Goal: Task Accomplishment & Management: Manage account settings

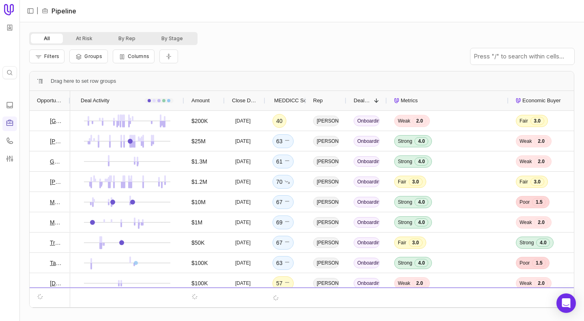
drag, startPoint x: 111, startPoint y: 99, endPoint x: 184, endPoint y: 101, distance: 73.4
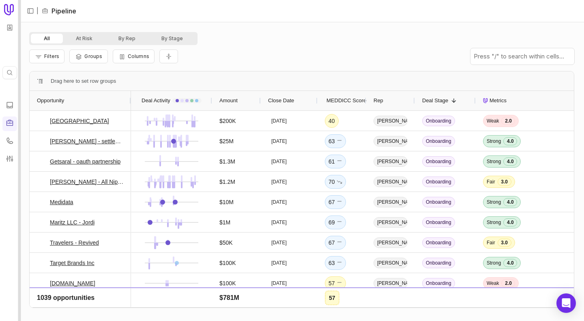
click at [19, 55] on div at bounding box center [19, 160] width 3 height 321
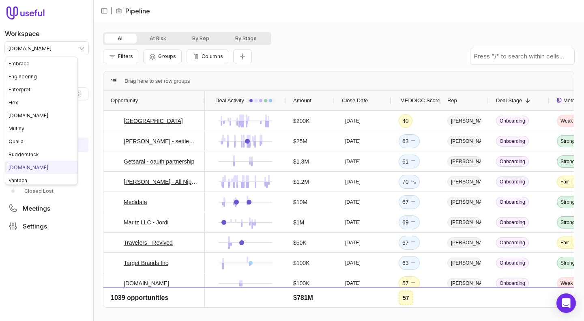
click at [42, 47] on html "Workspace tremendous.com Quick search... ⌘ K Deals Pipeline Open Opportunities …" at bounding box center [292, 160] width 584 height 321
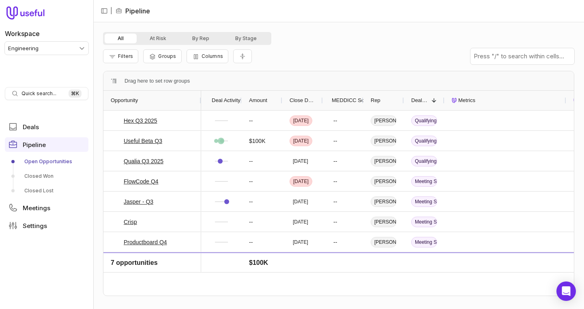
drag, startPoint x: 143, startPoint y: 99, endPoint x: 200, endPoint y: 102, distance: 57.2
click at [200, 102] on div at bounding box center [200, 100] width 3 height 19
click at [92, 59] on div at bounding box center [93, 154] width 3 height 309
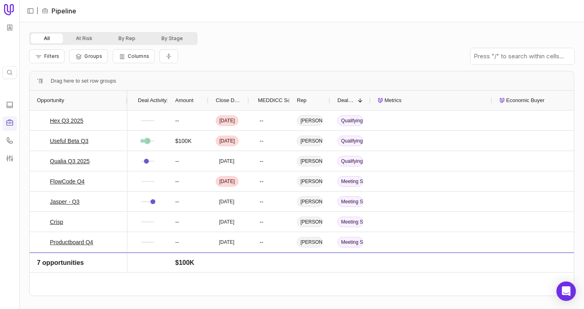
click at [307, 43] on div "All At Risk By Rep By Stage" at bounding box center [301, 38] width 545 height 13
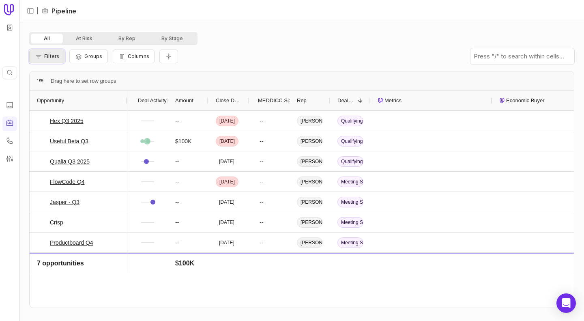
click at [45, 58] on span "Filters" at bounding box center [51, 56] width 15 height 6
click at [115, 57] on button "Columns" at bounding box center [134, 56] width 42 height 14
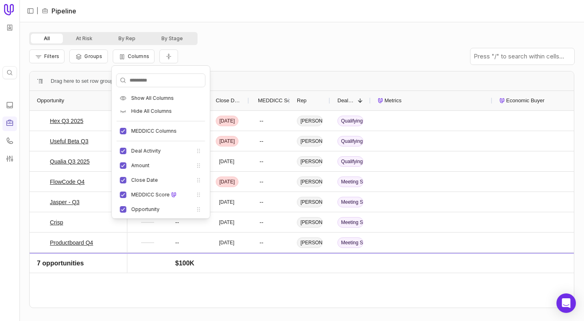
scroll to position [1, 0]
click at [226, 52] on div "Filters Groups Columns" at bounding box center [301, 56] width 545 height 23
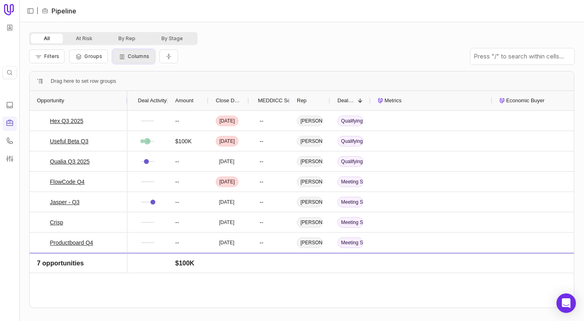
click at [129, 56] on span "Columns" at bounding box center [138, 56] width 21 height 6
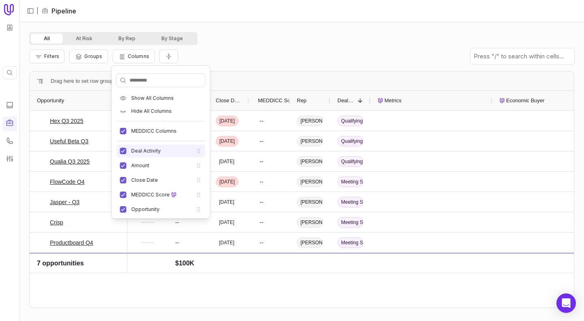
scroll to position [36, 0]
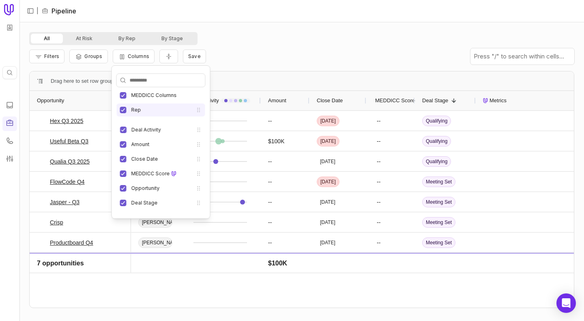
drag, startPoint x: 145, startPoint y: 191, endPoint x: 150, endPoint y: 113, distance: 77.9
click at [150, 113] on li "Rep" at bounding box center [161, 109] width 88 height 13
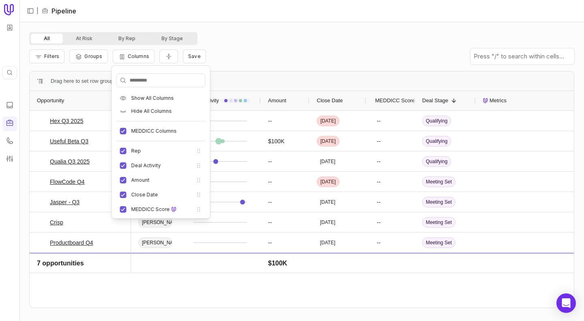
click at [244, 33] on div "All At Risk By Rep By Stage" at bounding box center [301, 38] width 545 height 13
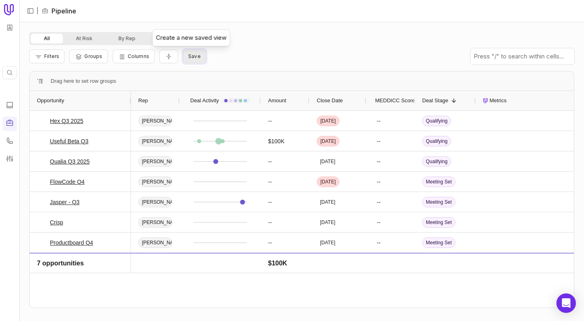
click at [192, 57] on span "Save" at bounding box center [194, 56] width 13 height 6
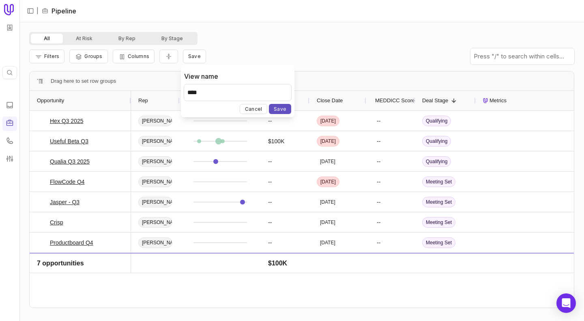
type input "****"
click at [280, 111] on button "Save" at bounding box center [280, 109] width 22 height 10
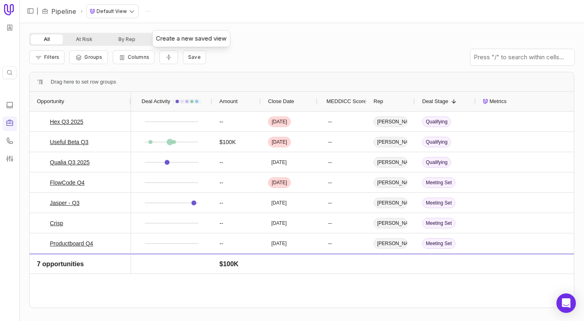
click at [248, 51] on div "Filters Groups Columns Save" at bounding box center [301, 57] width 545 height 23
click at [111, 16] on html "Quick search... ⌘ K | Pipeline Default View All At Risk By Rep By Stage Filters…" at bounding box center [292, 160] width 584 height 321
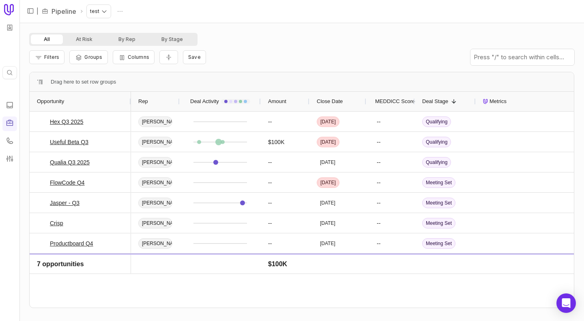
click at [254, 40] on div "All At Risk By Rep By Stage" at bounding box center [301, 39] width 545 height 13
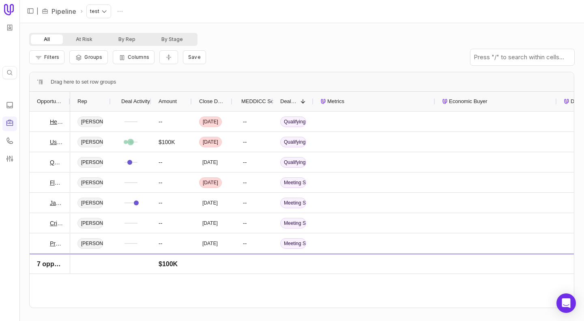
click at [237, 29] on div "All At Risk By Rep By Stage Filters Groups Columns Save Drag here to set row gr…" at bounding box center [301, 171] width 564 height 297
click at [100, 11] on html "Quick search... ⌘ K | Pipeline test All At Risk By Rep By Stage Filters Groups …" at bounding box center [292, 160] width 584 height 321
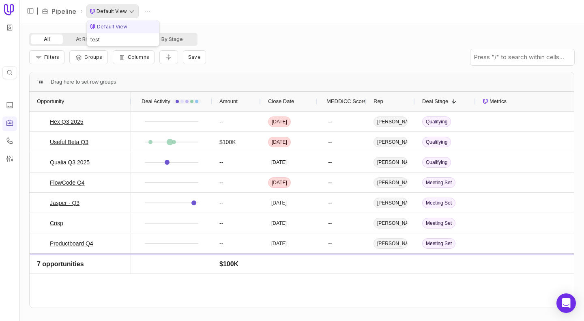
click at [91, 9] on html "Quick search... ⌘ K | Pipeline Default View All At Risk By Rep By Stage Filters…" at bounding box center [292, 160] width 584 height 321
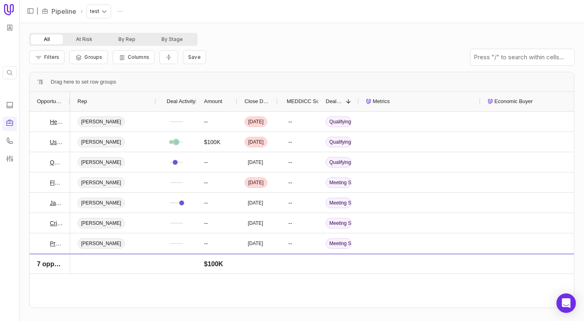
drag, startPoint x: 110, startPoint y: 104, endPoint x: 155, endPoint y: 104, distance: 45.4
click at [155, 104] on div at bounding box center [155, 101] width 3 height 19
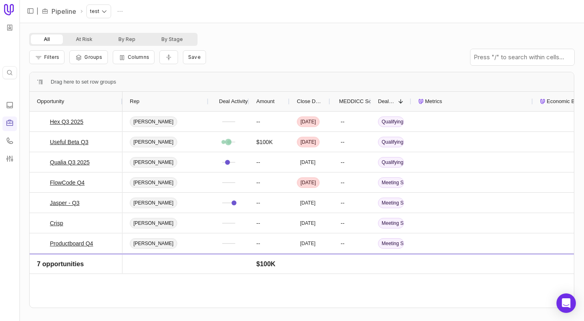
drag, startPoint x: 69, startPoint y: 101, endPoint x: 122, endPoint y: 101, distance: 52.3
click at [122, 101] on div at bounding box center [121, 101] width 3 height 19
click at [61, 54] on button "Filters" at bounding box center [46, 57] width 35 height 14
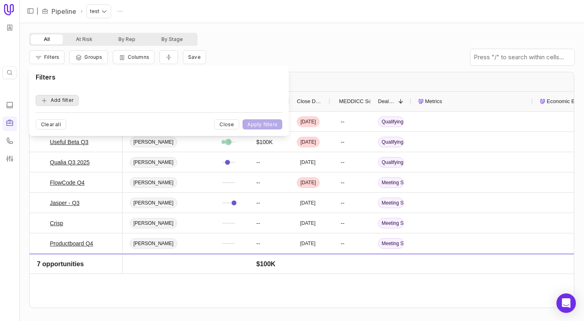
click at [62, 98] on button "Add filter" at bounding box center [57, 100] width 43 height 11
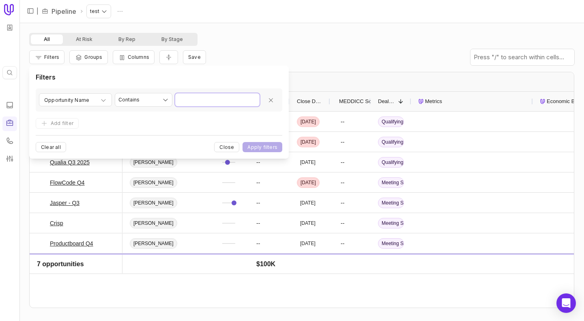
click at [203, 100] on input "Value" at bounding box center [217, 99] width 84 height 13
type input "*"
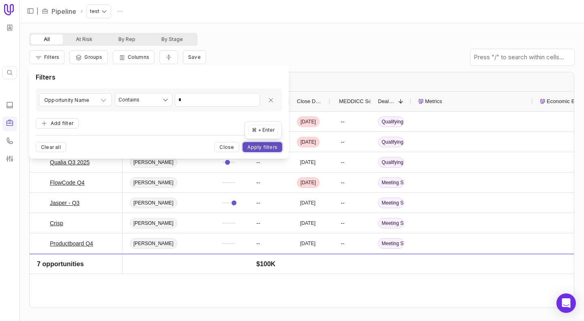
click at [265, 147] on button "Apply filters" at bounding box center [262, 147] width 40 height 10
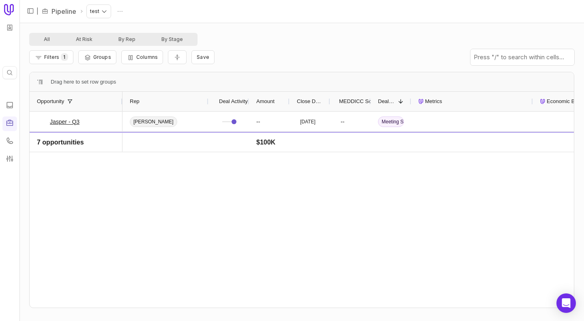
click at [229, 56] on div "Filters 1 Groups Columns Save" at bounding box center [301, 57] width 545 height 23
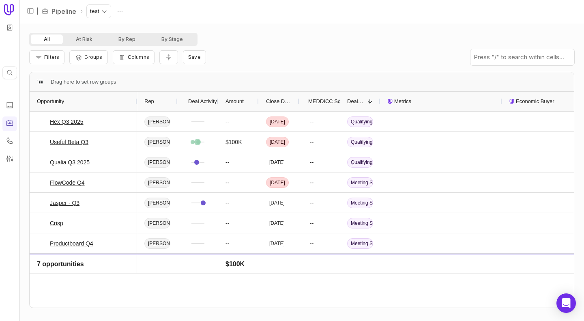
drag, startPoint x: 69, startPoint y: 101, endPoint x: 134, endPoint y: 106, distance: 65.5
click at [135, 106] on div at bounding box center [136, 101] width 3 height 19
click at [61, 57] on button "Filters" at bounding box center [46, 57] width 35 height 14
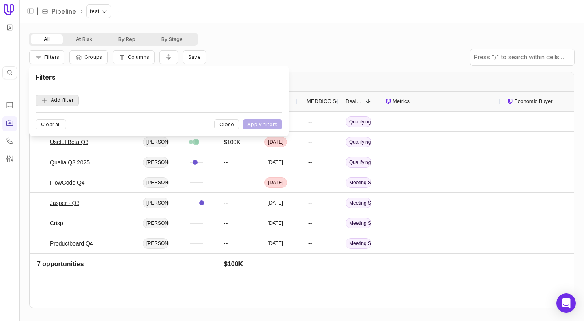
click at [62, 95] on form "Add filter" at bounding box center [159, 96] width 246 height 17
click at [61, 108] on div "Filters Add filter Clear all Close Apply filters" at bounding box center [159, 100] width 246 height 57
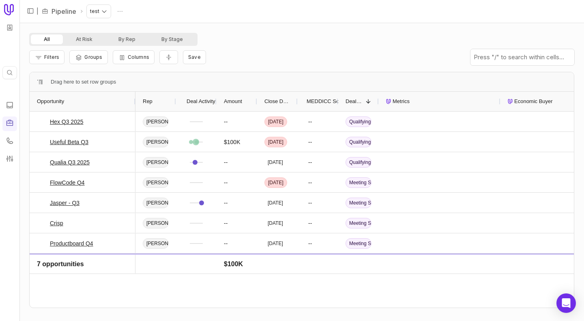
click at [120, 18] on nav "| Pipeline test" at bounding box center [301, 11] width 564 height 23
click at [92, 15] on html "Quick search... ⌘ K | Pipeline test All At Risk By Rep By Stage Filters Groups …" at bounding box center [292, 160] width 584 height 321
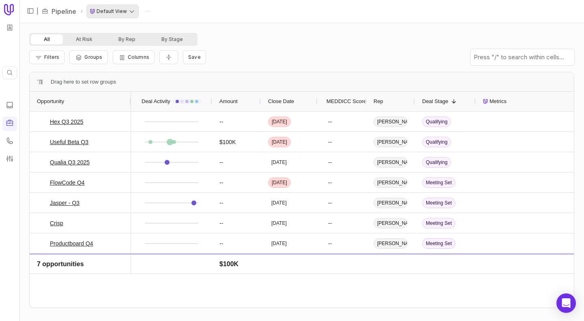
click at [96, 13] on html "Quick search... ⌘ K | Pipeline Default View All At Risk By Rep By Stage Filters…" at bounding box center [292, 160] width 584 height 321
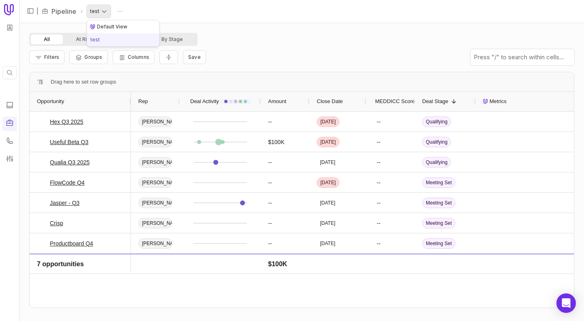
click at [101, 15] on html "Quick search... ⌘ K | Pipeline test All At Risk By Rep By Stage Filters Groups …" at bounding box center [292, 160] width 584 height 321
click at [118, 68] on html "Quick search... ⌘ K | Pipeline test All At Risk By Rep By Stage Filters Groups …" at bounding box center [292, 160] width 584 height 321
click at [53, 54] on span "Filters" at bounding box center [51, 57] width 15 height 6
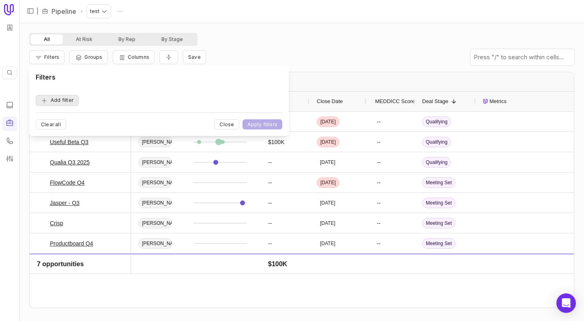
click at [63, 98] on button "Add filter" at bounding box center [57, 100] width 43 height 11
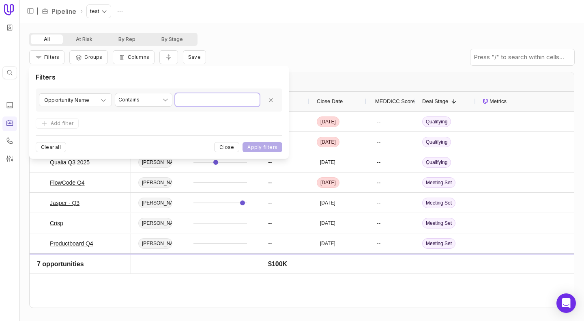
click at [205, 97] on input "Value" at bounding box center [217, 99] width 84 height 13
type input "*"
click at [265, 146] on button "Apply filters" at bounding box center [262, 147] width 40 height 10
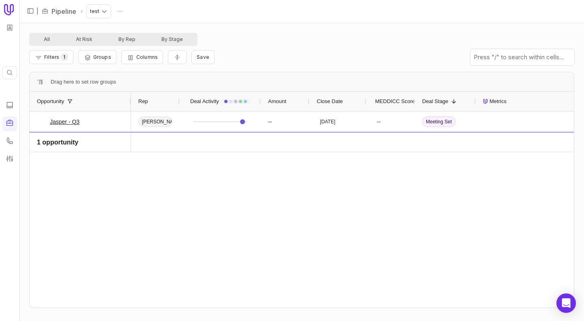
click at [240, 31] on div "All At Risk By Rep By Stage Filters 1 Groups Columns Save Drag here to set row …" at bounding box center [301, 171] width 564 height 297
click at [199, 61] on button "Save" at bounding box center [202, 57] width 23 height 14
click at [116, 12] on html "Quick search... ⌘ K | Pipeline test All At Risk By Rep By Stage Filters 1 Group…" at bounding box center [292, 160] width 584 height 321
click at [203, 57] on span "Save" at bounding box center [203, 57] width 13 height 6
type input "*****"
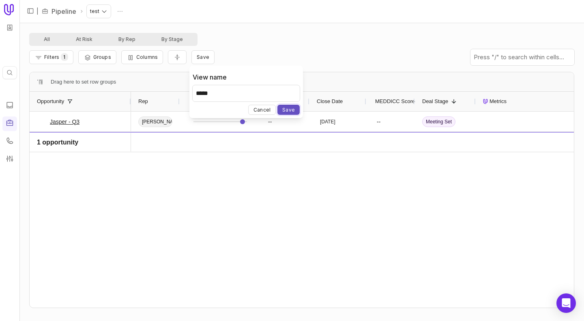
click at [289, 111] on button "Save" at bounding box center [288, 110] width 22 height 10
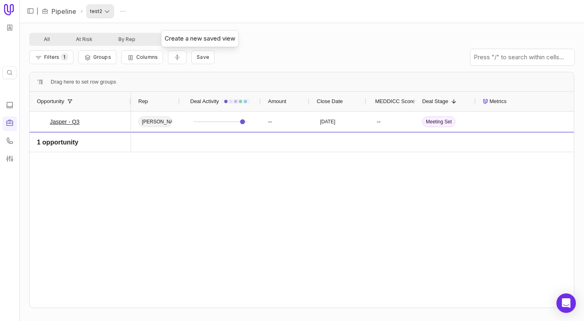
click at [102, 9] on html "Quick search... ⌘ K | Pipeline test2 All At Risk By Rep By Stage Filters 1 Grou…" at bounding box center [292, 160] width 584 height 321
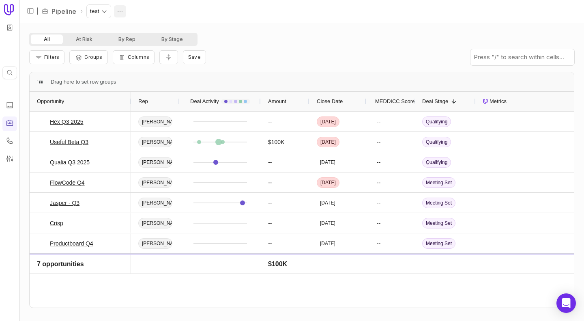
click at [118, 13] on html "Quick search... ⌘ K | Pipeline test All At Risk By Rep By Stage Filters Groups …" at bounding box center [292, 160] width 584 height 321
click at [117, 29] on span "Delete" at bounding box center [114, 26] width 16 height 5
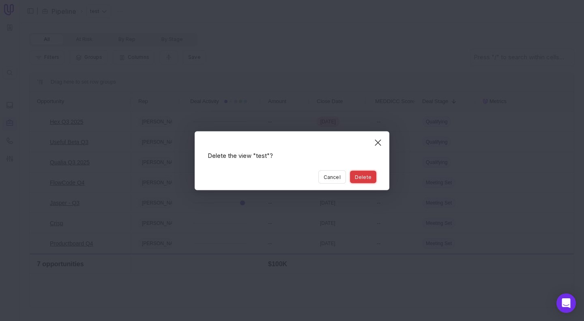
click at [366, 177] on button "Delete" at bounding box center [363, 176] width 26 height 13
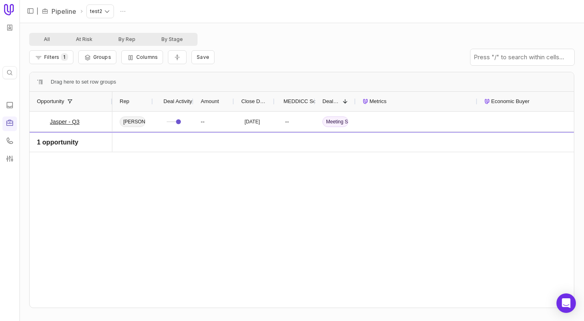
drag, startPoint x: 69, startPoint y: 103, endPoint x: 111, endPoint y: 103, distance: 42.1
click at [111, 103] on div at bounding box center [111, 101] width 3 height 19
click at [50, 62] on button "Filters 1" at bounding box center [51, 57] width 44 height 14
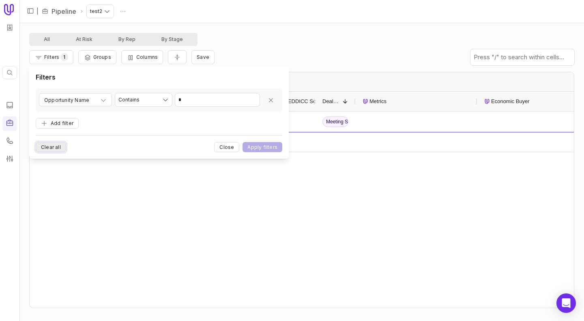
click at [53, 144] on button "Clear all" at bounding box center [51, 147] width 30 height 10
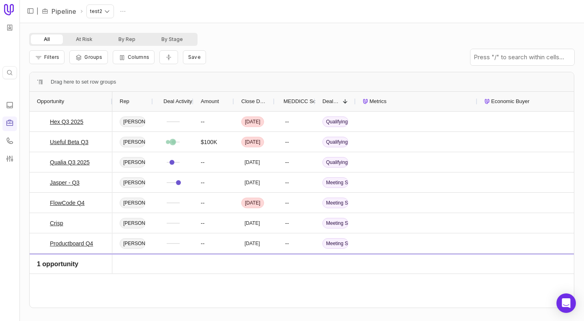
click at [259, 64] on div "Filters Groups Columns Save" at bounding box center [301, 57] width 545 height 23
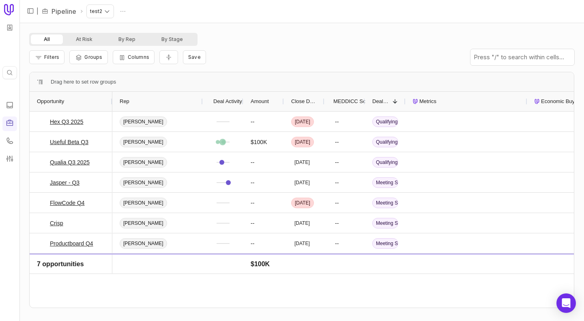
drag, startPoint x: 151, startPoint y: 103, endPoint x: 201, endPoint y: 109, distance: 50.2
click at [201, 109] on div at bounding box center [202, 101] width 3 height 19
click at [97, 9] on html "Quick search... ⌘ K | Pipeline test2 All At Risk By Rep By Stage Filters Groups…" at bounding box center [292, 160] width 584 height 321
click at [217, 32] on html "Quick search... ⌘ K | Pipeline test2 All At Risk By Rep By Stage Filters Groups…" at bounding box center [292, 160] width 584 height 321
click at [82, 41] on button "At Risk" at bounding box center [84, 39] width 43 height 10
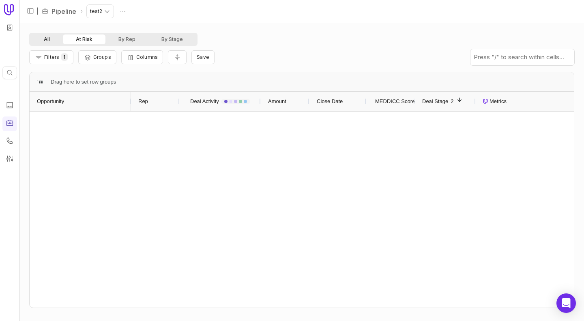
click at [49, 39] on button "All" at bounding box center [47, 39] width 32 height 10
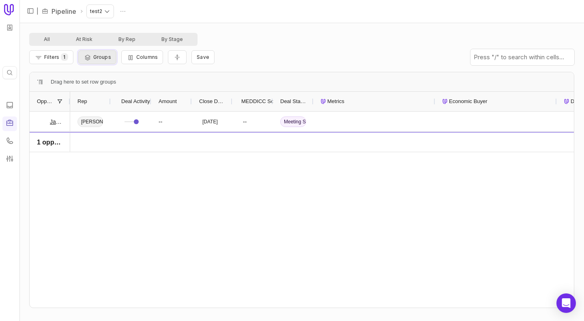
click at [106, 55] on span "Groups" at bounding box center [102, 57] width 18 height 6
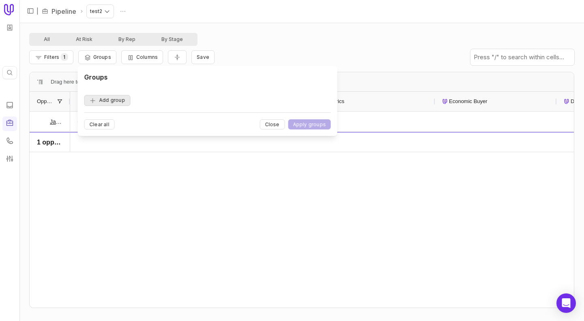
click at [120, 103] on button "Add group" at bounding box center [107, 100] width 46 height 11
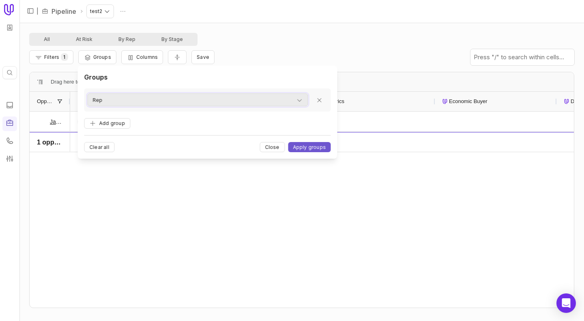
click at [153, 98] on div "Rep" at bounding box center [198, 100] width 210 height 10
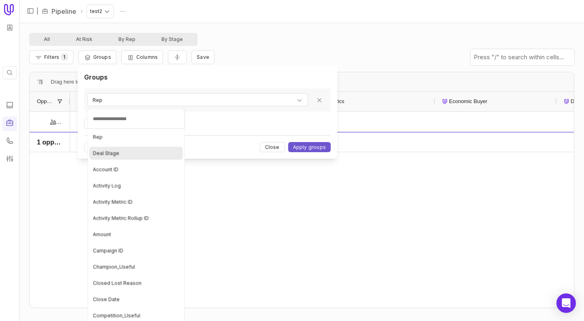
click at [118, 155] on div "Deal Stage" at bounding box center [136, 153] width 93 height 13
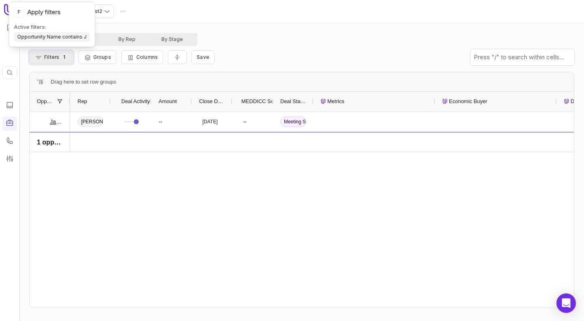
click at [62, 59] on span "1" at bounding box center [64, 57] width 7 height 8
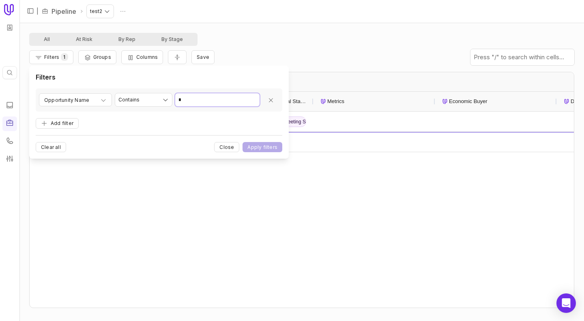
click at [195, 97] on input "*" at bounding box center [217, 99] width 84 height 13
type input "*"
click at [262, 145] on button "Apply filters" at bounding box center [262, 147] width 40 height 10
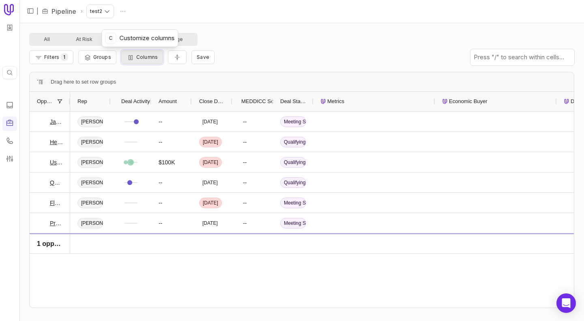
click at [143, 63] on button "Columns" at bounding box center [142, 57] width 42 height 14
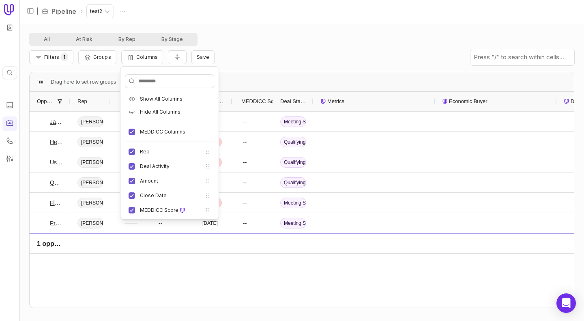
click at [246, 58] on div "Filters 1 Groups Columns Save" at bounding box center [301, 57] width 545 height 23
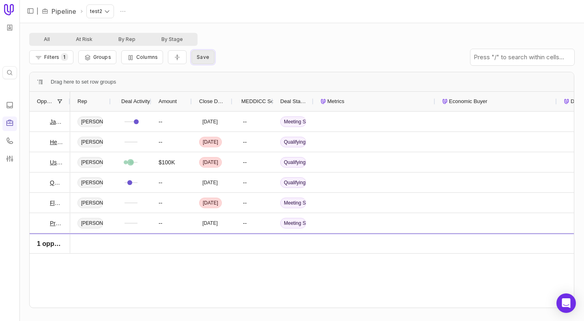
click at [199, 58] on span "Save" at bounding box center [203, 57] width 13 height 6
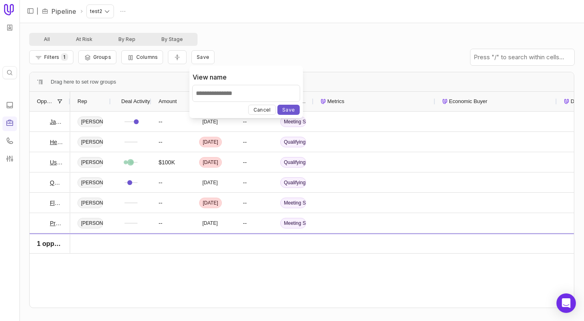
click at [280, 75] on div "View name" at bounding box center [245, 85] width 107 height 39
click at [265, 92] on input "View name" at bounding box center [245, 93] width 107 height 16
type input "****"
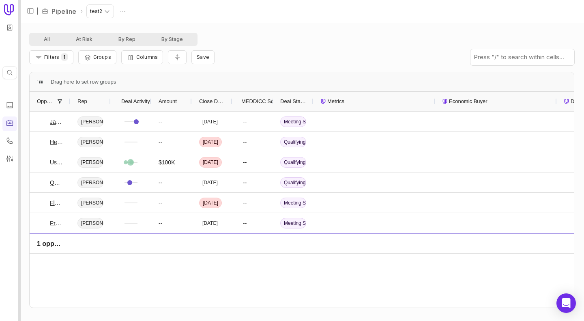
click at [21, 64] on div at bounding box center [19, 160] width 3 height 321
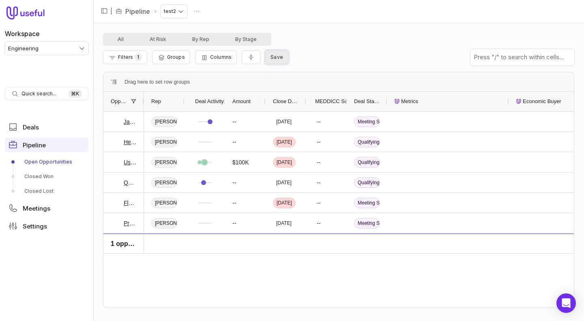
click at [272, 55] on span "Save" at bounding box center [276, 57] width 13 height 6
type input "********"
click at [364, 109] on button "Save" at bounding box center [362, 110] width 22 height 10
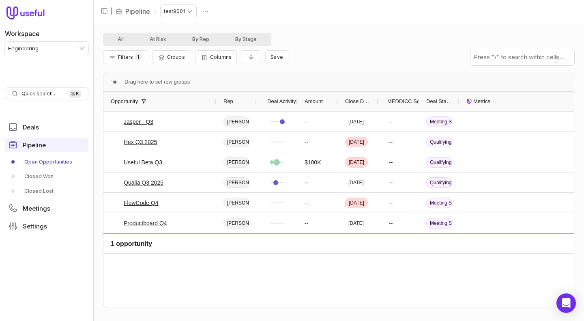
drag, startPoint x: 142, startPoint y: 97, endPoint x: 214, endPoint y: 98, distance: 72.1
click at [214, 98] on div at bounding box center [215, 101] width 3 height 19
click at [181, 63] on button "Groups" at bounding box center [171, 57] width 38 height 14
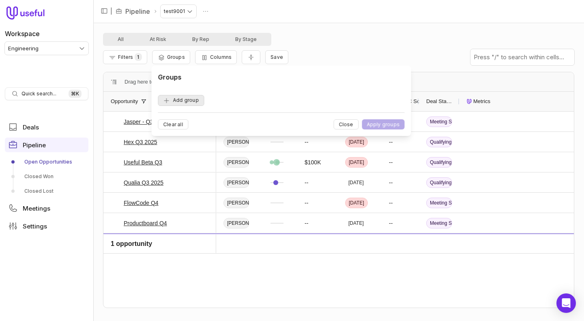
click at [184, 98] on button "Add group" at bounding box center [181, 100] width 46 height 11
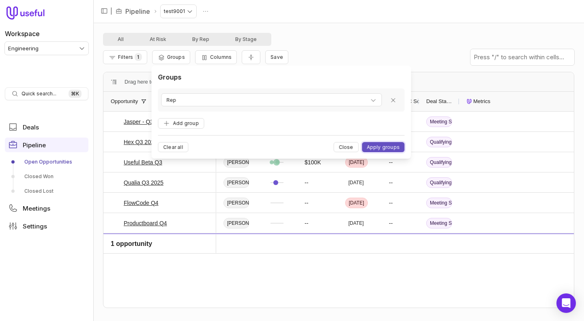
click at [373, 146] on button "Apply groups" at bounding box center [382, 147] width 43 height 10
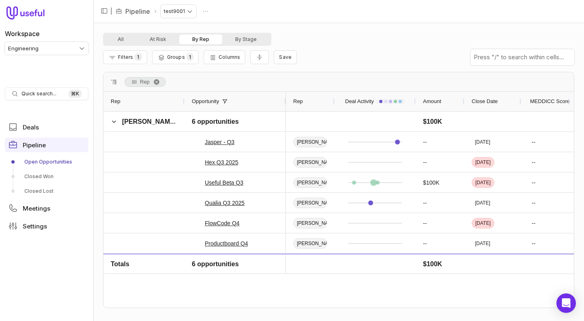
click at [325, 50] on div "Filters 1 Groups 1 Columns Save" at bounding box center [338, 57] width 471 height 23
click at [284, 61] on button "Save" at bounding box center [285, 57] width 23 height 14
type input "*****"
click at [368, 108] on button "Save" at bounding box center [371, 110] width 22 height 10
click at [323, 48] on div "Filters 1 Groups 1 Columns Save" at bounding box center [338, 57] width 471 height 23
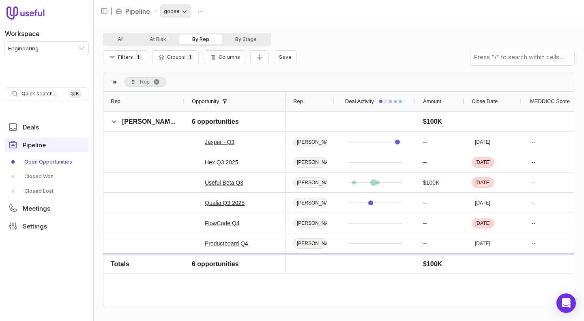
click at [166, 9] on html "Workspace Engineering Quick search... ⌘ K Deals Pipeline Open Opportunities Clo…" at bounding box center [292, 160] width 584 height 321
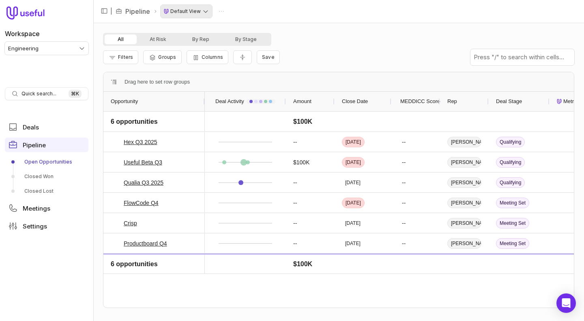
click at [175, 13] on html "Workspace Engineering Quick search... ⌘ K Deals Pipeline Open Opportunities Clo…" at bounding box center [292, 160] width 584 height 321
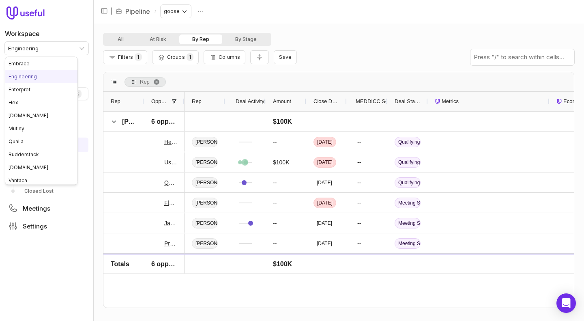
click at [58, 45] on html "Workspace Engineering Quick search... ⌘ K Deals Pipeline Open Opportunities Clo…" at bounding box center [292, 160] width 584 height 321
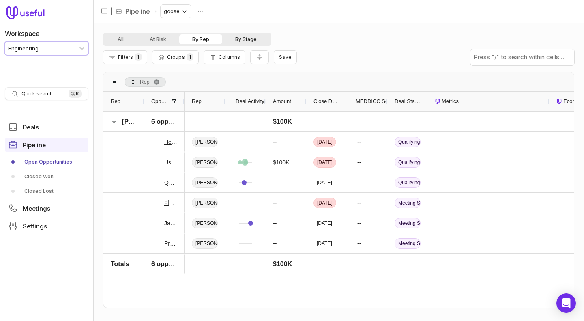
click at [242, 43] on html "Workspace Engineering Quick search... ⌘ K Deals Pipeline Open Opportunities Clo…" at bounding box center [292, 160] width 584 height 321
click at [228, 54] on button "Columns" at bounding box center [224, 57] width 42 height 14
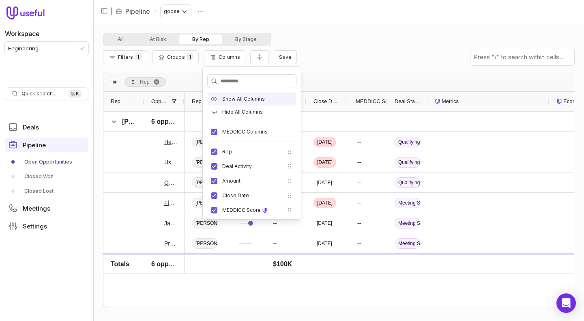
click at [246, 101] on span "Show All Columns" at bounding box center [243, 99] width 43 height 6
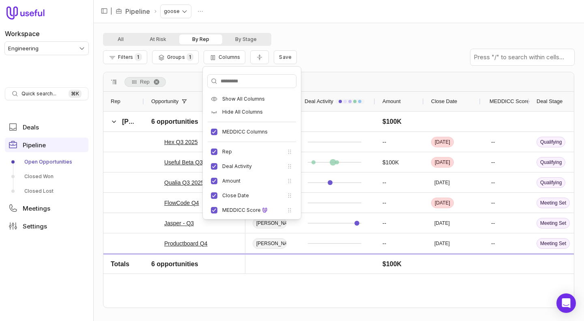
click at [327, 38] on div "All At Risk By Rep By Stage" at bounding box center [338, 39] width 471 height 13
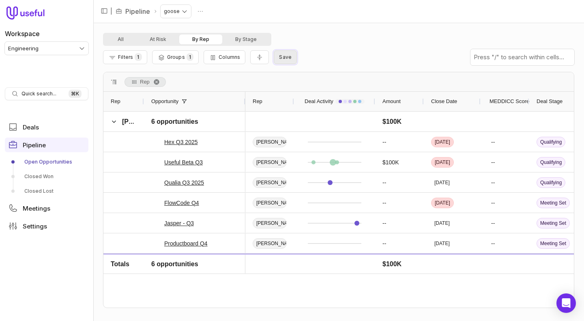
click at [287, 53] on button "Save" at bounding box center [285, 57] width 23 height 14
type input "*****"
click at [360, 105] on button "Save" at bounding box center [371, 110] width 22 height 10
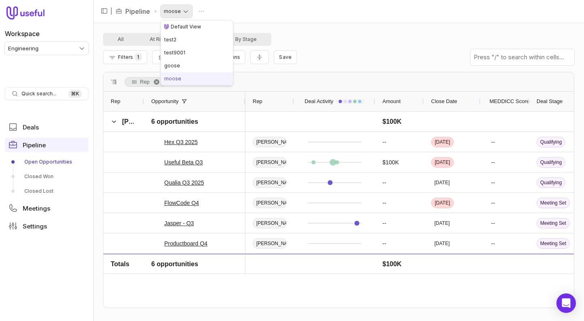
click at [180, 12] on html "Workspace Engineering Quick search... ⌘ K Deals Pipeline Open Opportunities Clo…" at bounding box center [292, 160] width 584 height 321
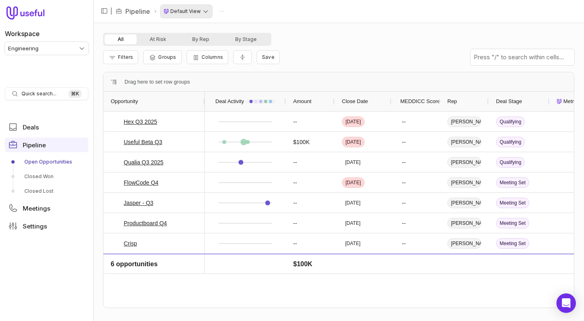
click at [173, 15] on html "Workspace Engineering Quick search... ⌘ K Deals Pipeline Open Opportunities Clo…" at bounding box center [292, 160] width 584 height 321
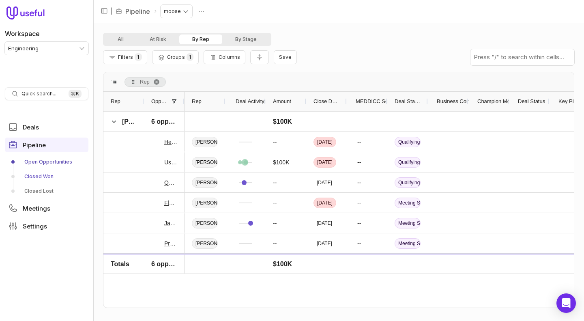
click at [47, 176] on link "Closed Won" at bounding box center [46, 176] width 83 height 13
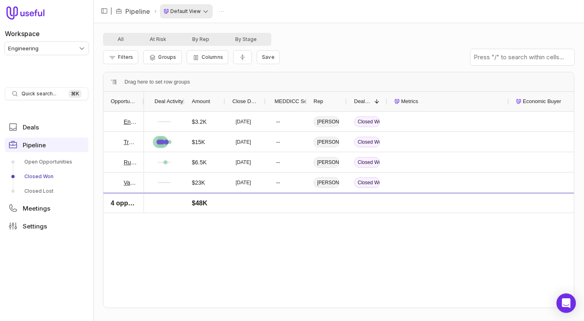
click at [195, 15] on html "Workspace Engineering Quick search... ⌘ K Deals Pipeline Open Opportunities Clo…" at bounding box center [292, 160] width 584 height 321
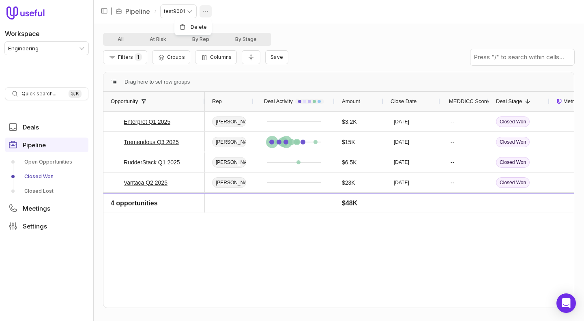
click at [206, 13] on html "Workspace Engineering Quick search... ⌘ K Deals Pipeline Open Opportunities Clo…" at bounding box center [292, 160] width 584 height 321
click at [199, 29] on span "Delete" at bounding box center [198, 26] width 16 height 5
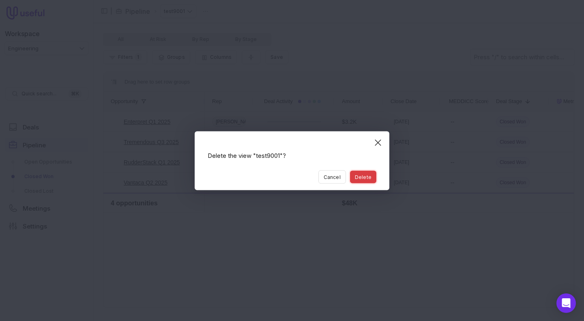
click at [358, 179] on button "Delete" at bounding box center [363, 176] width 26 height 13
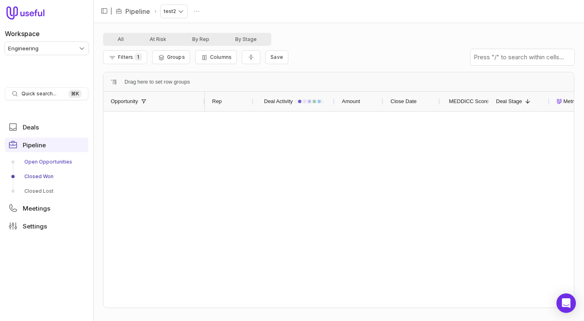
click at [37, 160] on link "Open Opportunities" at bounding box center [46, 161] width 83 height 13
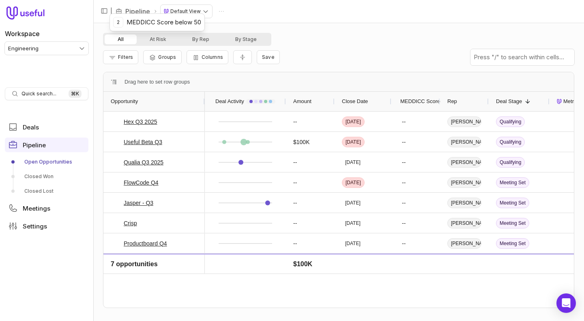
click at [189, 15] on div "2 MEDDICC Score below 50 2 MEDDICC Score below 50" at bounding box center [156, 22] width 95 height 18
click at [197, 9] on html "Workspace Engineering Quick search... ⌘ K Deals Pipeline Open Opportunities Clo…" at bounding box center [292, 160] width 584 height 321
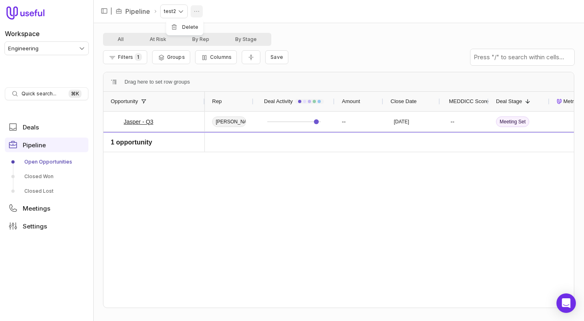
click at [197, 12] on html "Workspace Engineering Quick search... ⌘ K Deals Pipeline Open Opportunities Clo…" at bounding box center [292, 160] width 584 height 321
click at [196, 28] on span "Delete" at bounding box center [190, 26] width 16 height 5
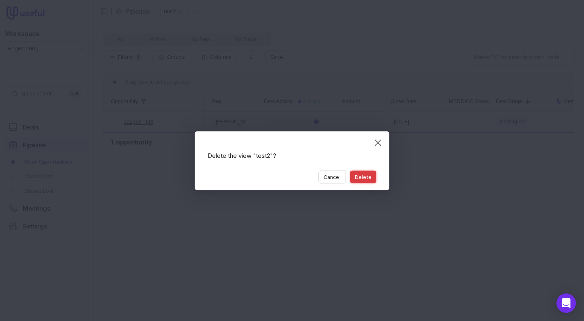
click at [363, 174] on button "Delete" at bounding box center [363, 176] width 26 height 13
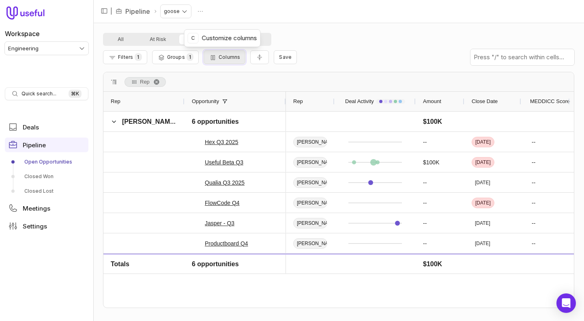
click at [230, 55] on span "Columns" at bounding box center [228, 57] width 21 height 6
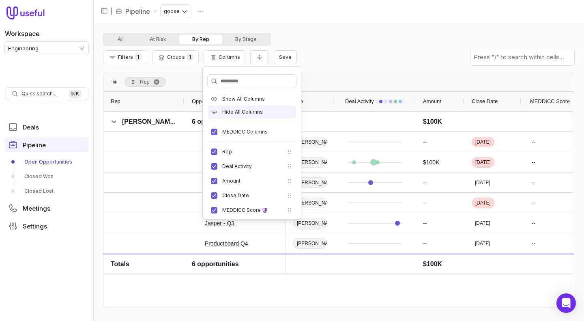
click at [239, 111] on span "Hide All Columns" at bounding box center [242, 112] width 41 height 6
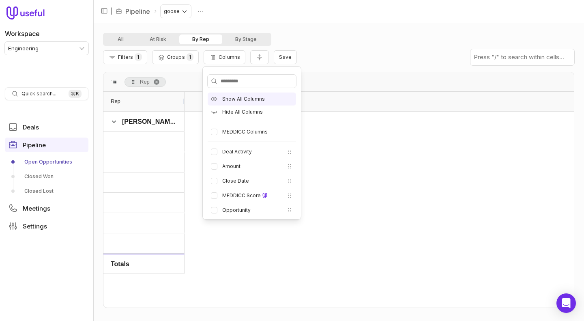
click at [237, 100] on span "Show All Columns" at bounding box center [243, 99] width 43 height 6
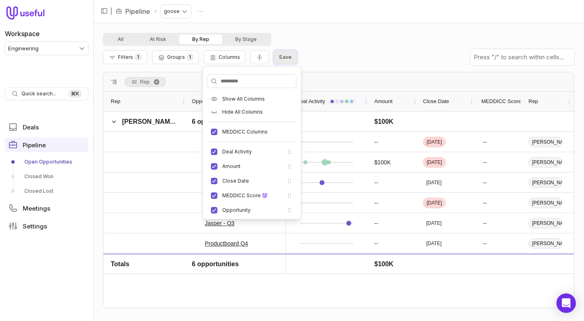
click at [280, 57] on span "Save" at bounding box center [285, 57] width 13 height 6
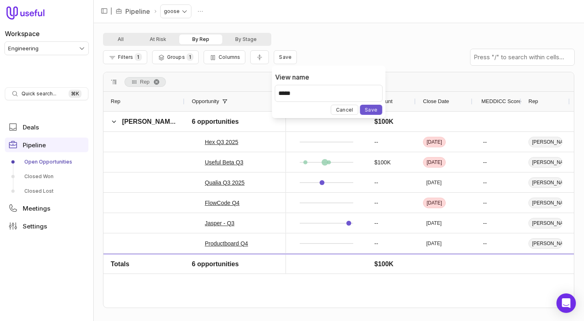
type input "*****"
click at [360, 105] on button "Save" at bounding box center [371, 110] width 22 height 10
click at [353, 41] on div "All At Risk By Rep By Stage" at bounding box center [338, 39] width 471 height 13
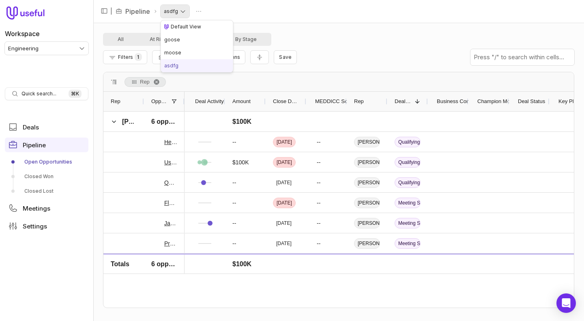
click at [175, 12] on html "Workspace Engineering Quick search... ⌘ K Deals Pipeline Open Opportunities Clo…" at bounding box center [292, 160] width 584 height 321
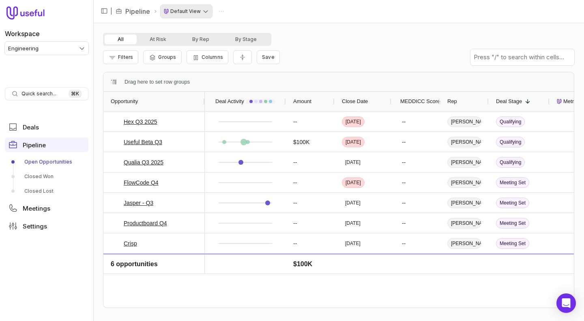
click at [175, 13] on html "Workspace Engineering Quick search... ⌘ K Deals Pipeline Open Opportunities Clo…" at bounding box center [292, 160] width 584 height 321
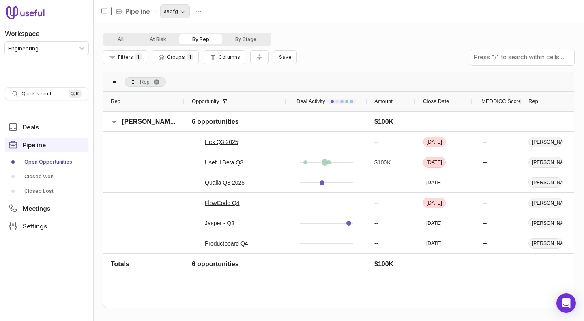
click at [175, 11] on html "Workspace Engineering Quick search... ⌘ K Deals Pipeline Open Opportunities Clo…" at bounding box center [292, 160] width 584 height 321
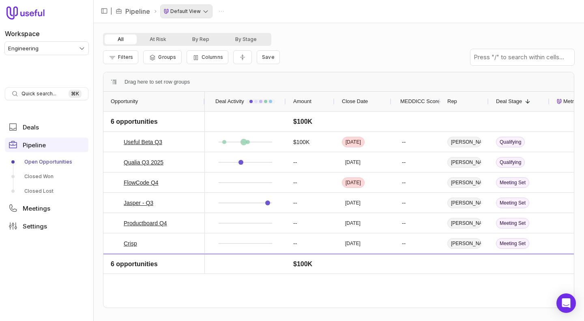
click at [188, 13] on html "Workspace Engineering Quick search... ⌘ K Deals Pipeline Open Opportunities Clo…" at bounding box center [292, 160] width 584 height 321
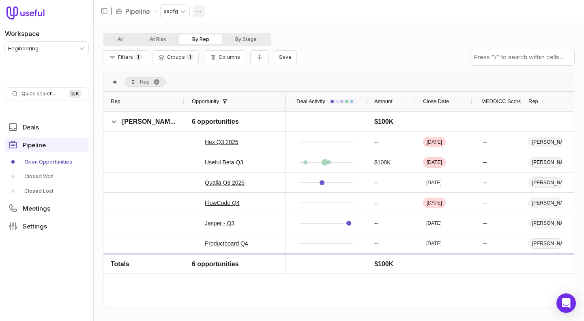
click at [199, 15] on html "Workspace Engineering Quick search... ⌘ K Deals Pipeline Open Opportunities Clo…" at bounding box center [292, 160] width 584 height 321
click at [193, 33] on div "Delete" at bounding box center [185, 27] width 37 height 16
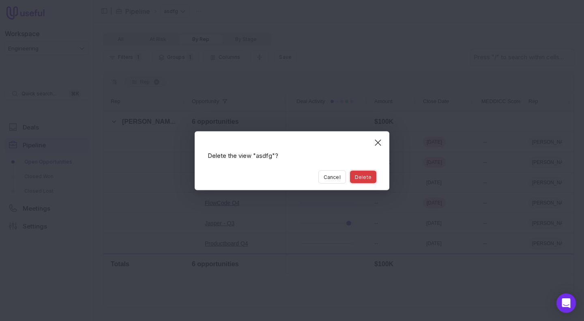
click at [363, 175] on button "Delete" at bounding box center [363, 176] width 26 height 13
